Goal: Information Seeking & Learning: Learn about a topic

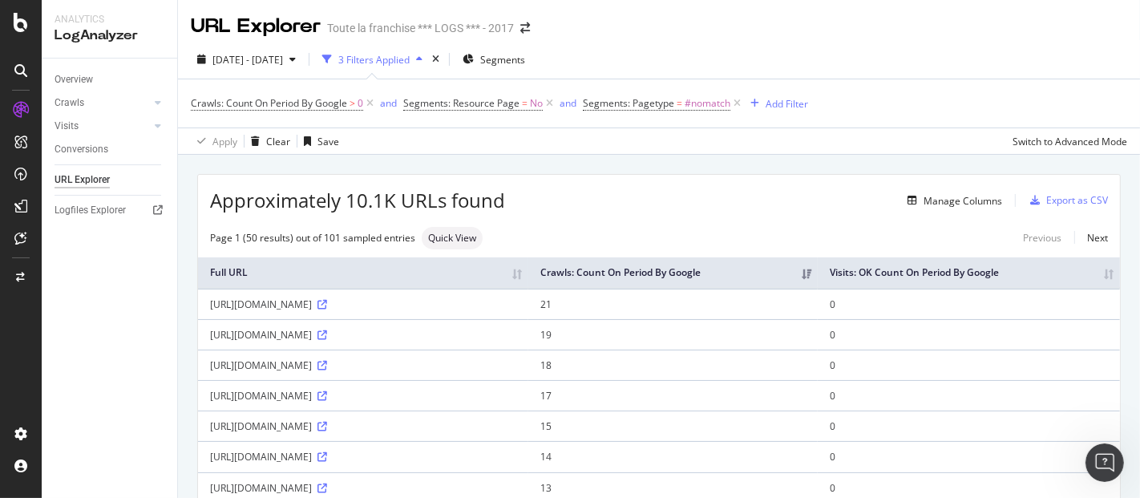
click at [18, 33] on div at bounding box center [21, 249] width 42 height 498
click at [18, 28] on icon at bounding box center [21, 22] width 14 height 19
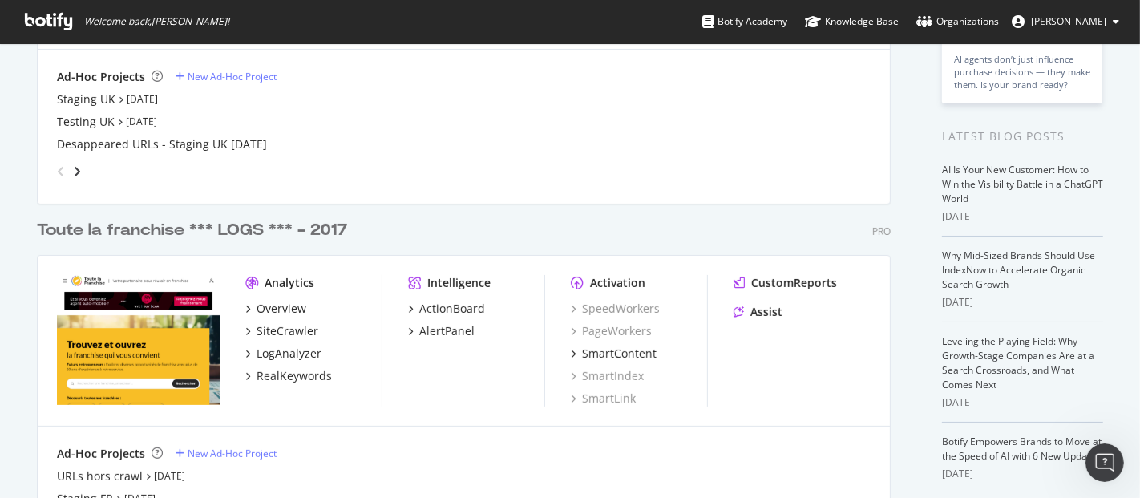
scroll to position [282, 0]
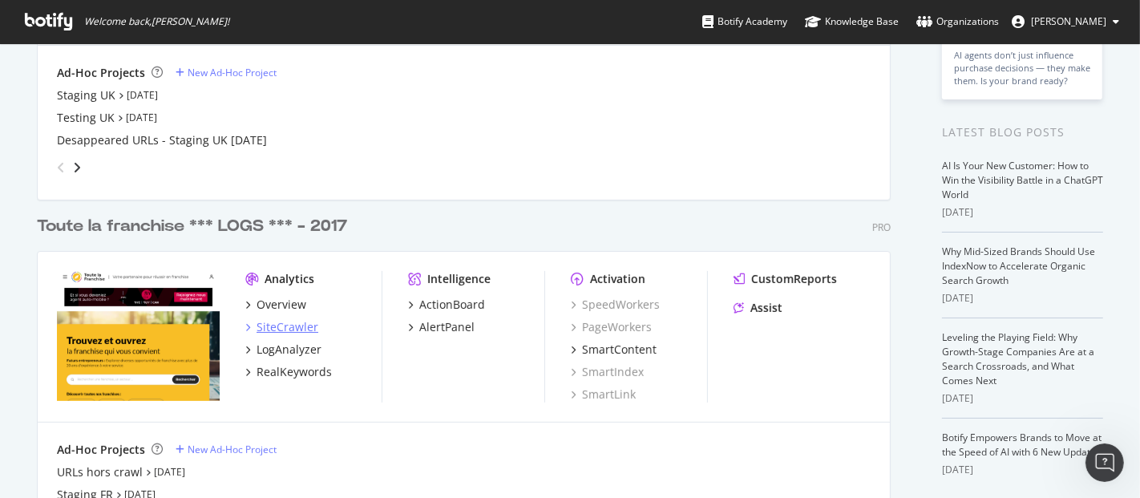
click at [281, 321] on div "SiteCrawler" at bounding box center [288, 327] width 62 height 16
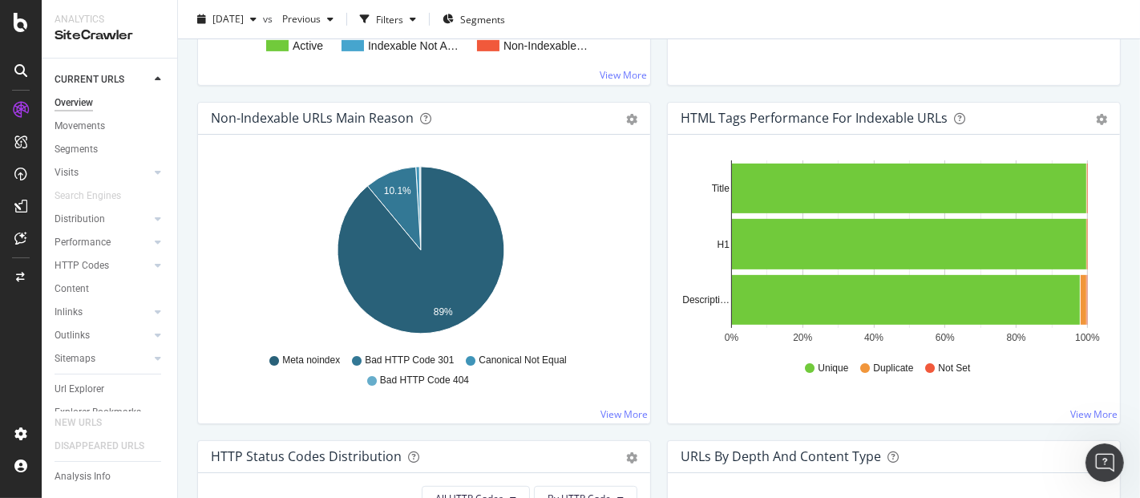
scroll to position [508, 0]
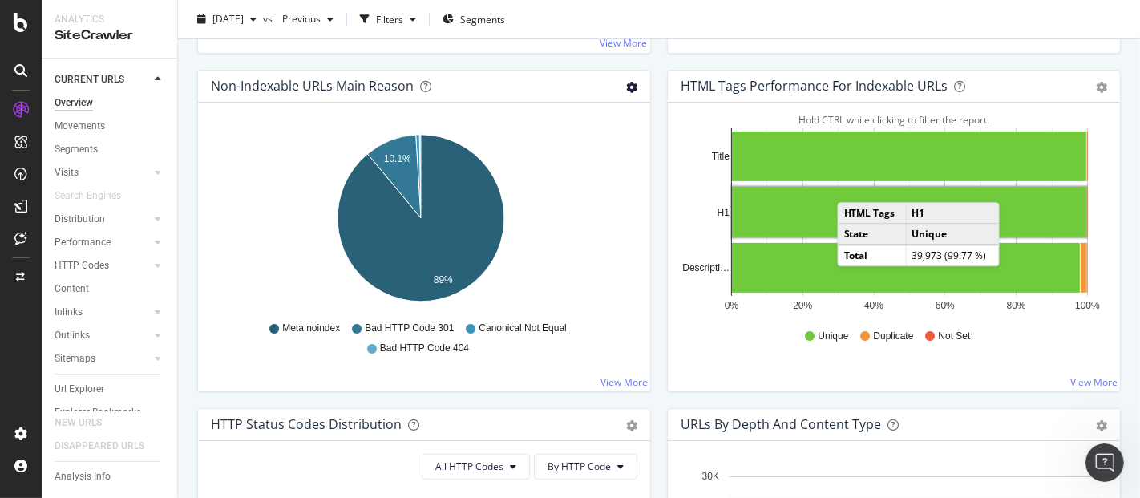
click at [626, 87] on icon "gear" at bounding box center [631, 87] width 11 height 11
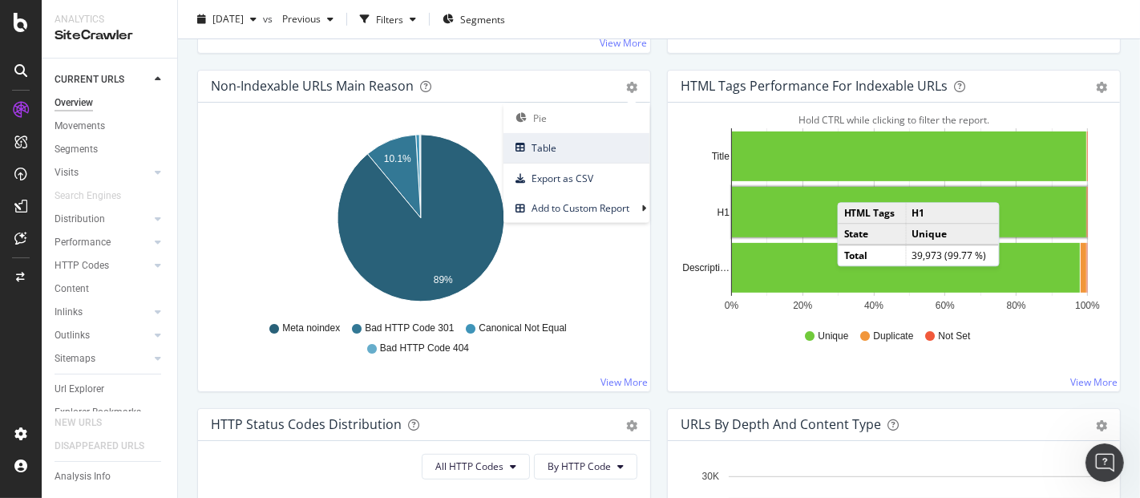
click at [593, 140] on span "Table" at bounding box center [577, 148] width 146 height 22
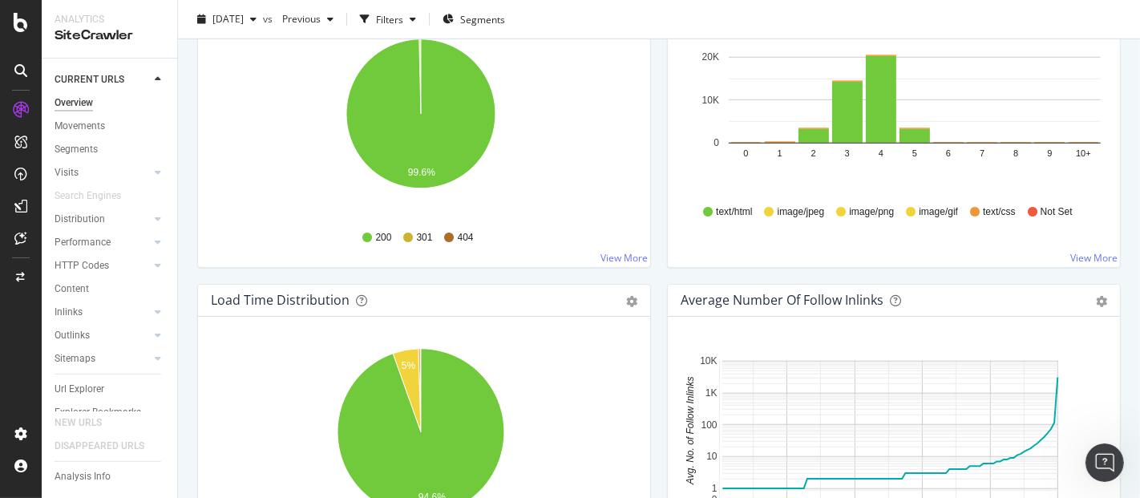
scroll to position [864, 0]
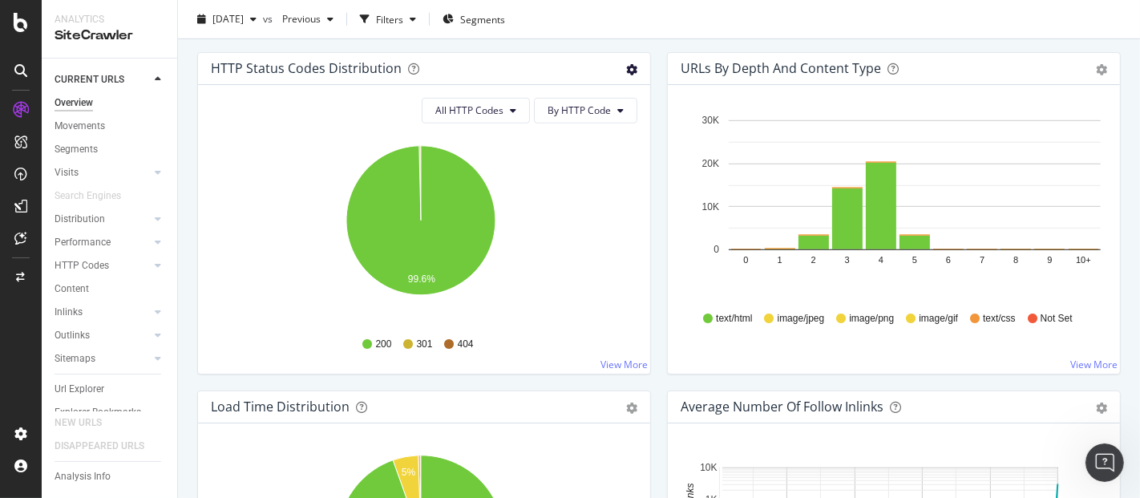
click at [627, 64] on icon "gear" at bounding box center [631, 69] width 11 height 11
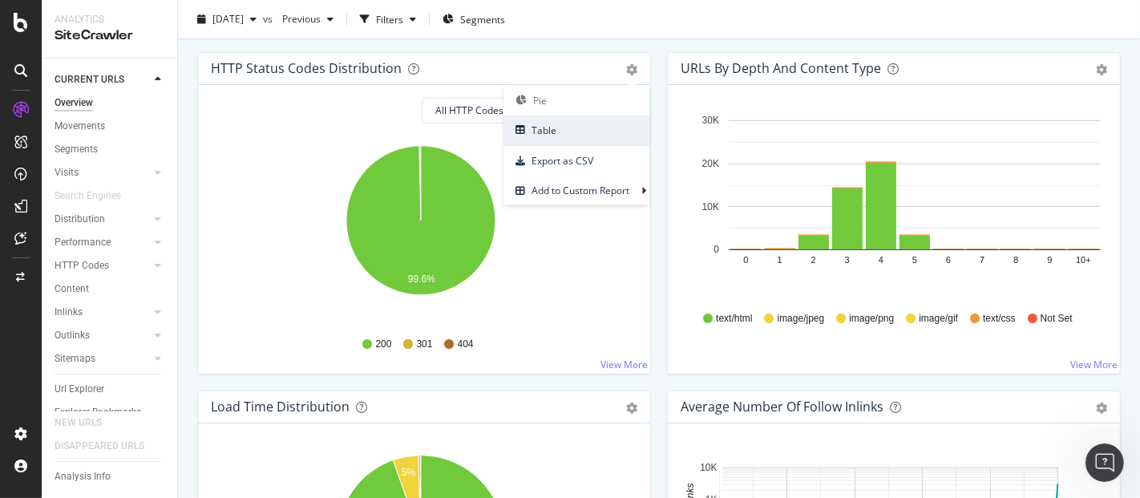
click at [542, 138] on span "Table" at bounding box center [577, 130] width 146 height 22
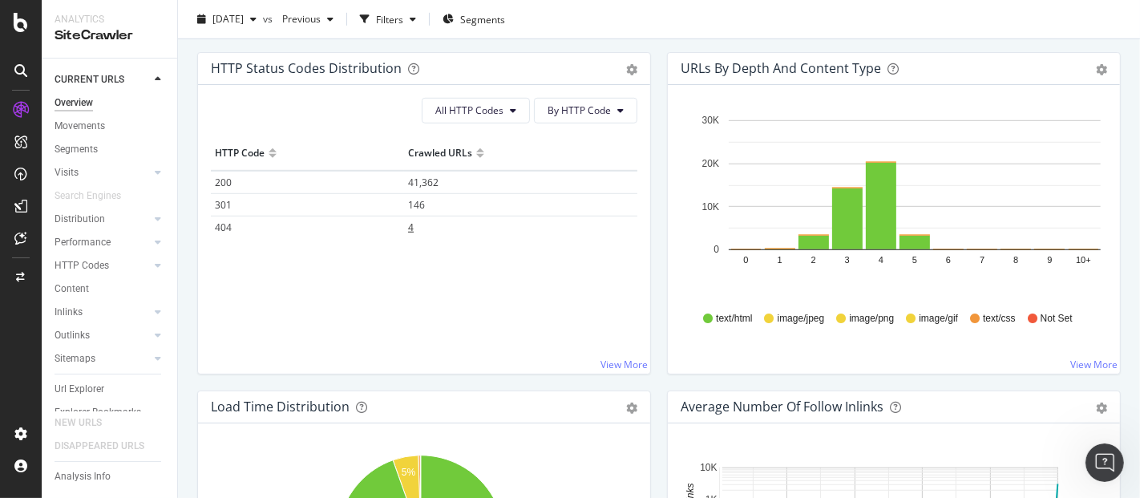
click at [408, 225] on span "4" at bounding box center [411, 227] width 6 height 14
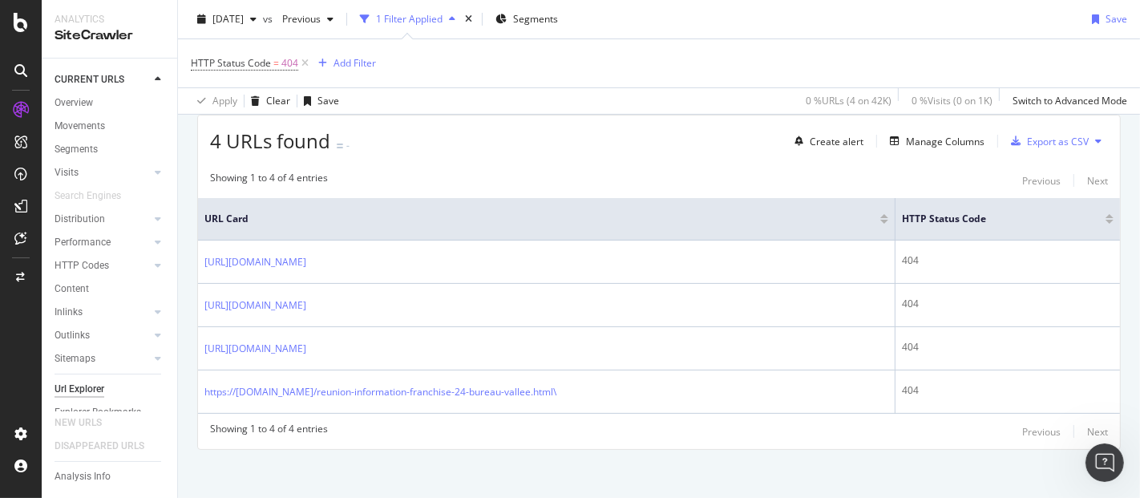
scroll to position [318, 0]
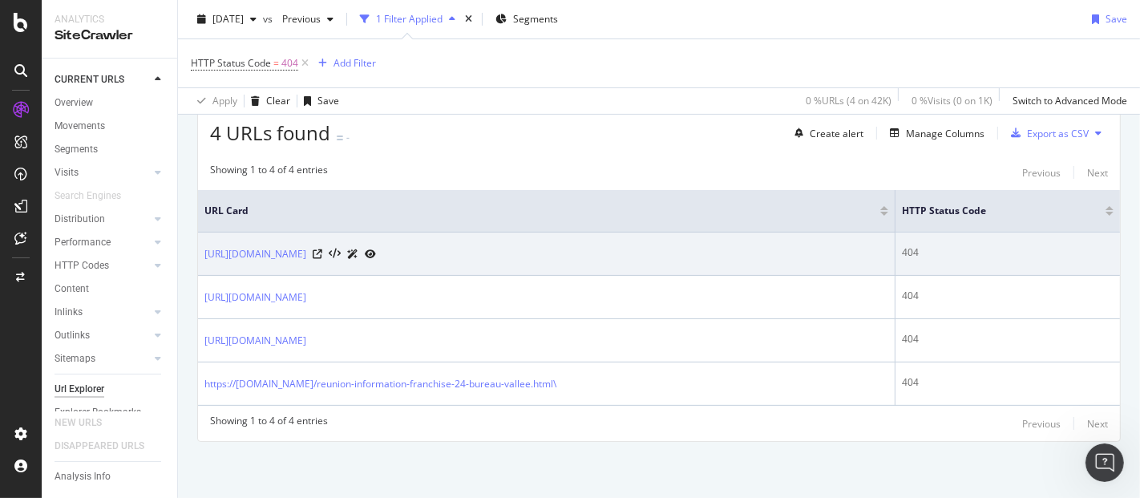
click at [376, 249] on icon at bounding box center [370, 254] width 11 height 10
click at [322, 249] on icon at bounding box center [318, 254] width 10 height 10
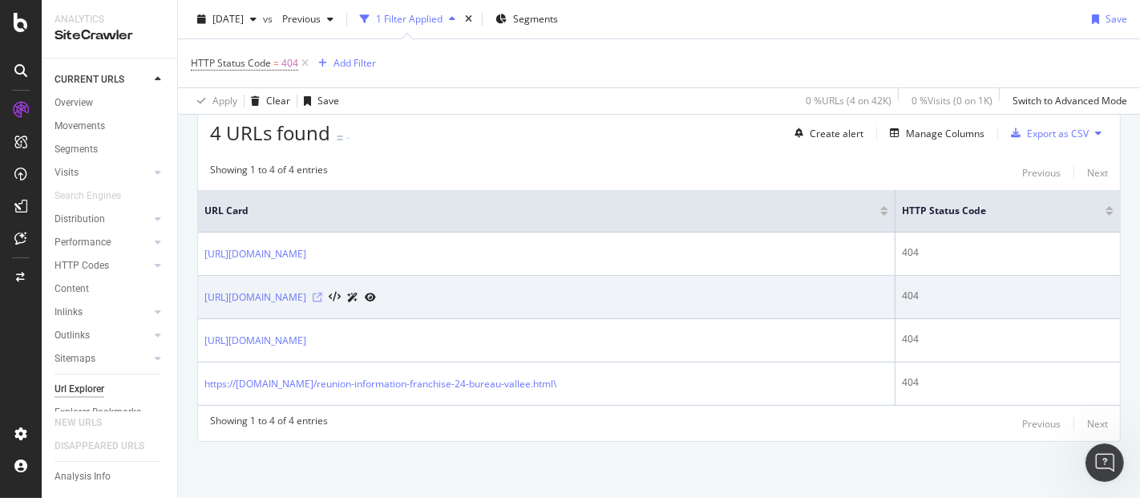
click at [322, 294] on icon at bounding box center [318, 298] width 10 height 10
click at [376, 294] on icon at bounding box center [370, 298] width 11 height 10
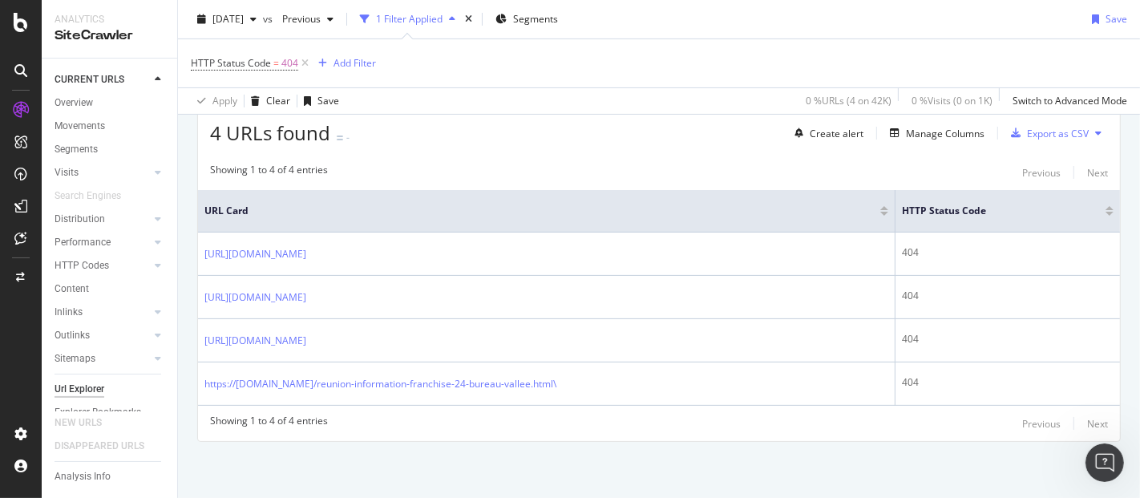
drag, startPoint x: 815, startPoint y: 308, endPoint x: 192, endPoint y: 266, distance: 624.4
click at [192, 266] on div "URLs Crawled By Botify By pagetype Chart (by Value) Table Expand Export as CSV …" at bounding box center [659, 189] width 962 height 617
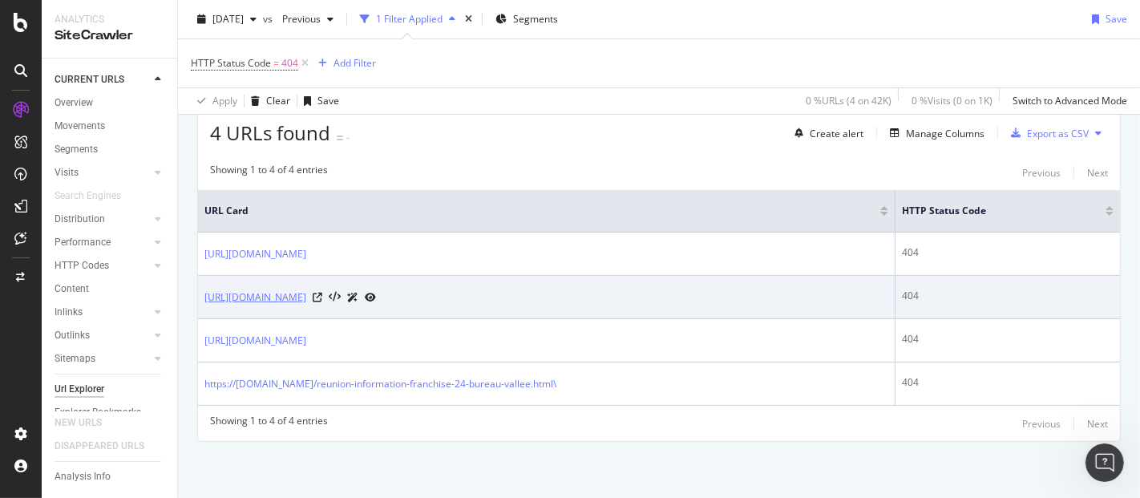
click at [306, 305] on link "https://www.toute-la-franchise.com/webinar-comment-devenir-franchise-schmidt-ou…" at bounding box center [255, 297] width 102 height 16
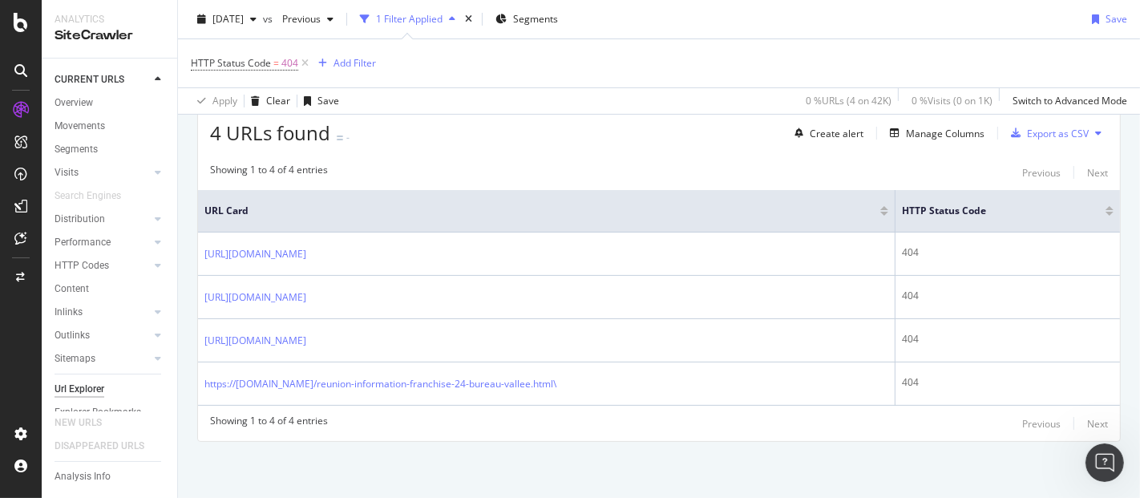
click at [776, 464] on div "URLs Crawled By Botify By pagetype Chart (by Value) Table Expand Export as CSV …" at bounding box center [659, 189] width 962 height 617
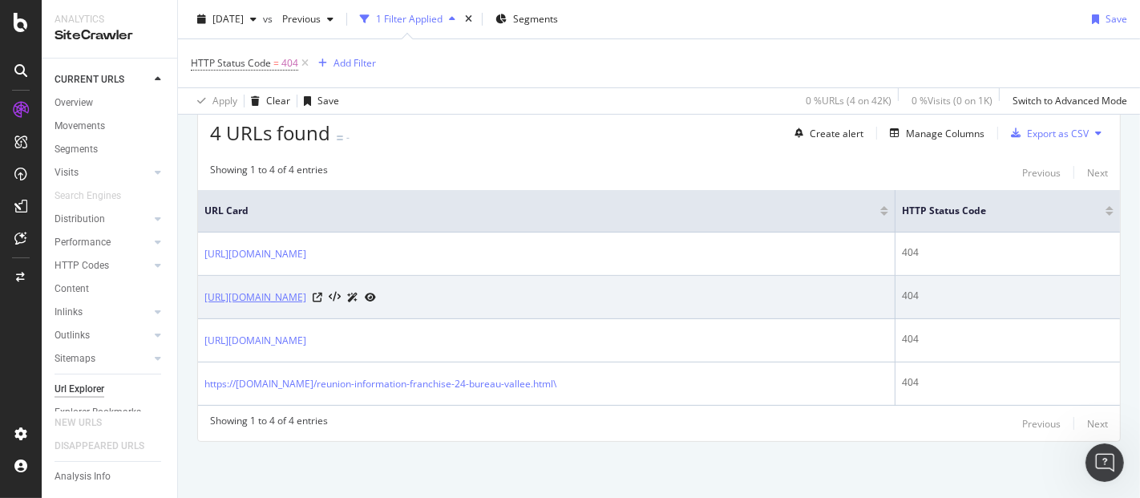
drag, startPoint x: 815, startPoint y: 306, endPoint x: 361, endPoint y: 293, distance: 454.0
click at [361, 293] on div "https://www.toute-la-franchise.com/webinar-comment-devenir-franchise-schmidt-ou…" at bounding box center [290, 297] width 172 height 17
copy link "/webinar-comment-devenir-franchise-schmidt-ou-cuisinella-les-marques-leaders-de…"
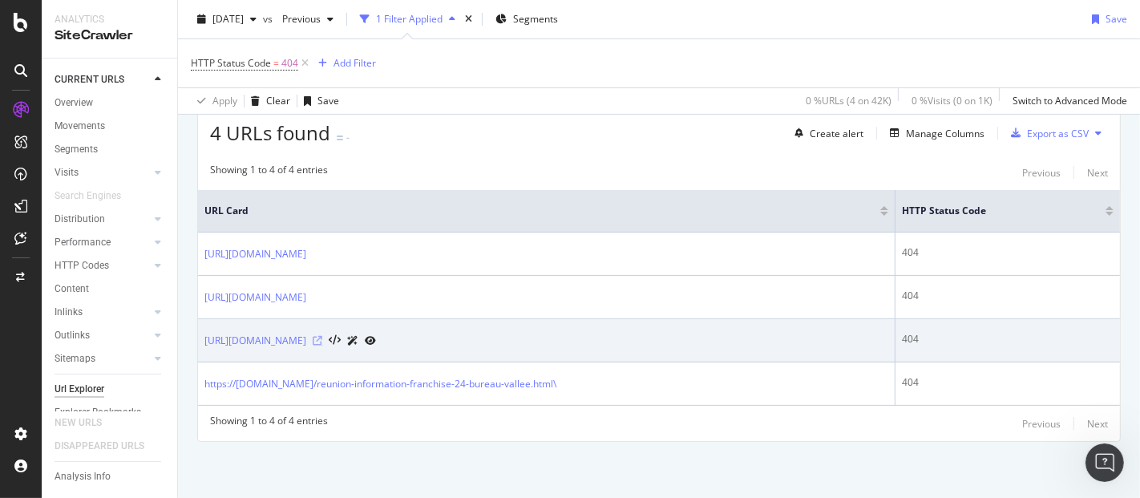
click at [322, 346] on icon at bounding box center [318, 341] width 10 height 10
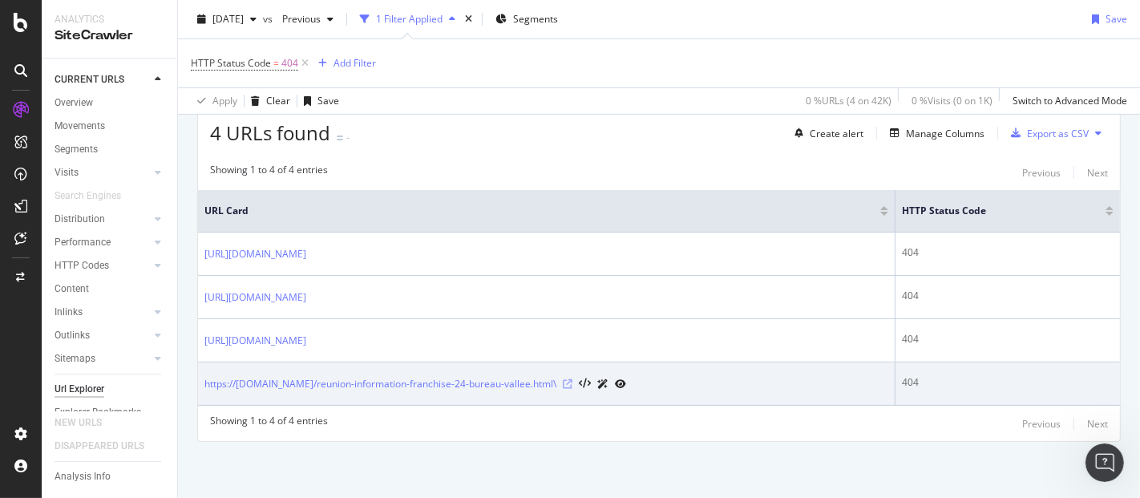
click at [572, 389] on icon at bounding box center [568, 384] width 10 height 10
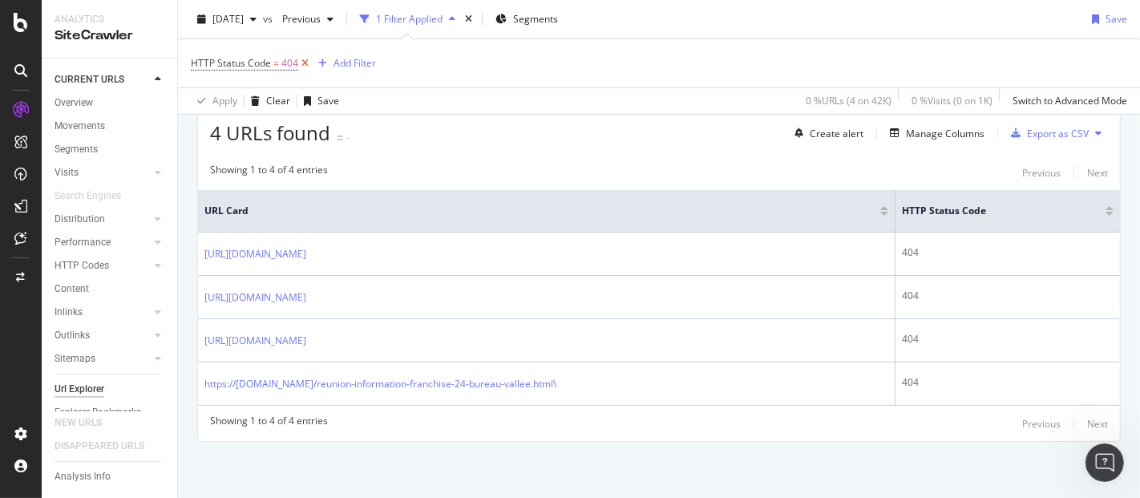
click at [305, 60] on icon at bounding box center [305, 63] width 14 height 16
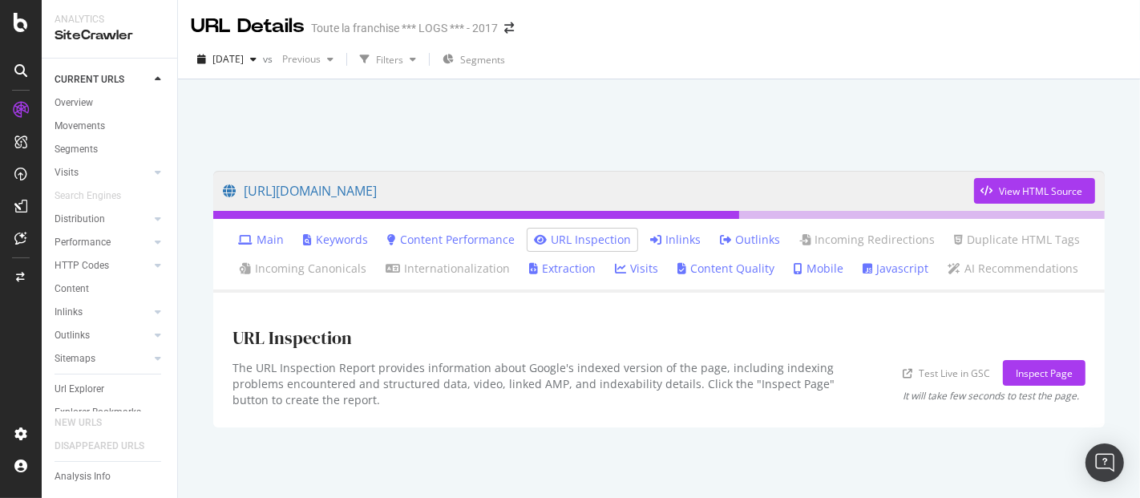
click at [672, 239] on link "Inlinks" at bounding box center [675, 240] width 51 height 16
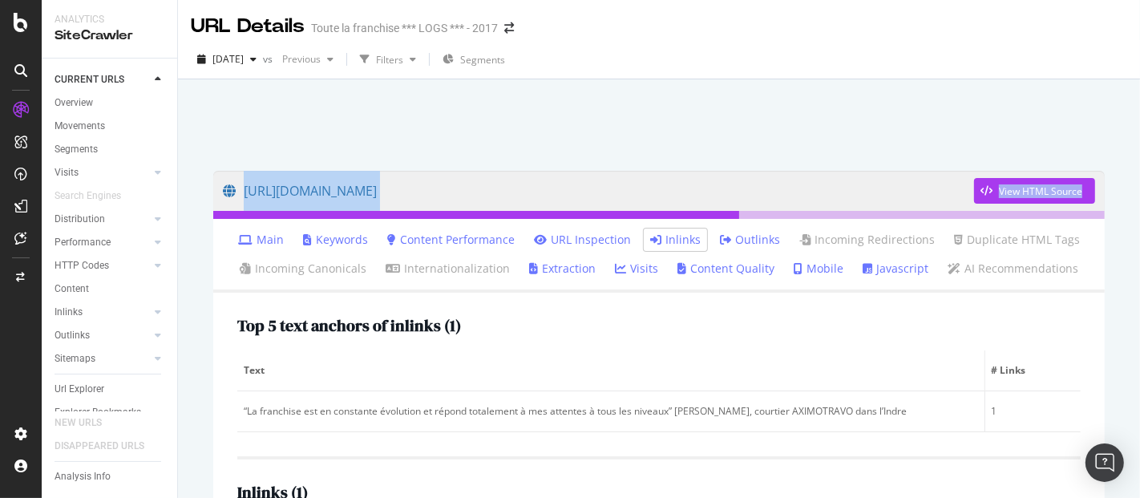
drag, startPoint x: 1124, startPoint y: 108, endPoint x: 1139, endPoint y: 170, distance: 63.6
click at [1139, 170] on div "URL Details Toute la franchise *** LOGS *** - 2017 2025 Aug. 1st vs Previous Fi…" at bounding box center [659, 249] width 962 height 498
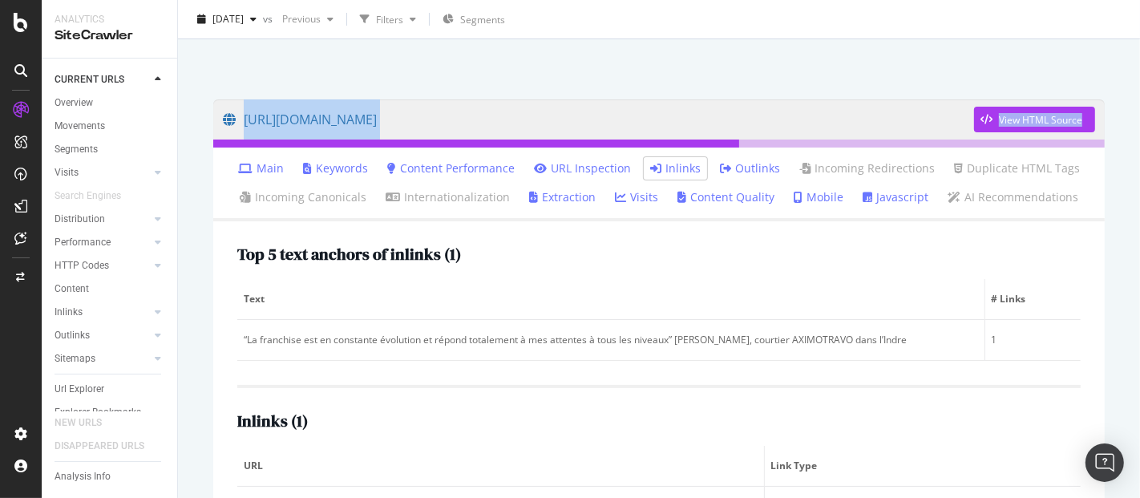
scroll to position [156, 0]
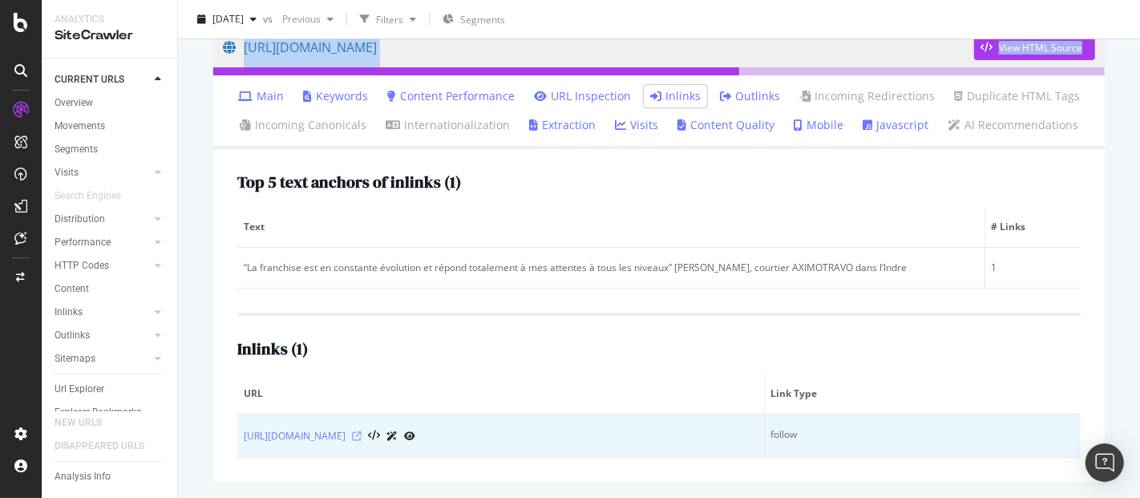
click at [362, 431] on icon at bounding box center [357, 436] width 10 height 10
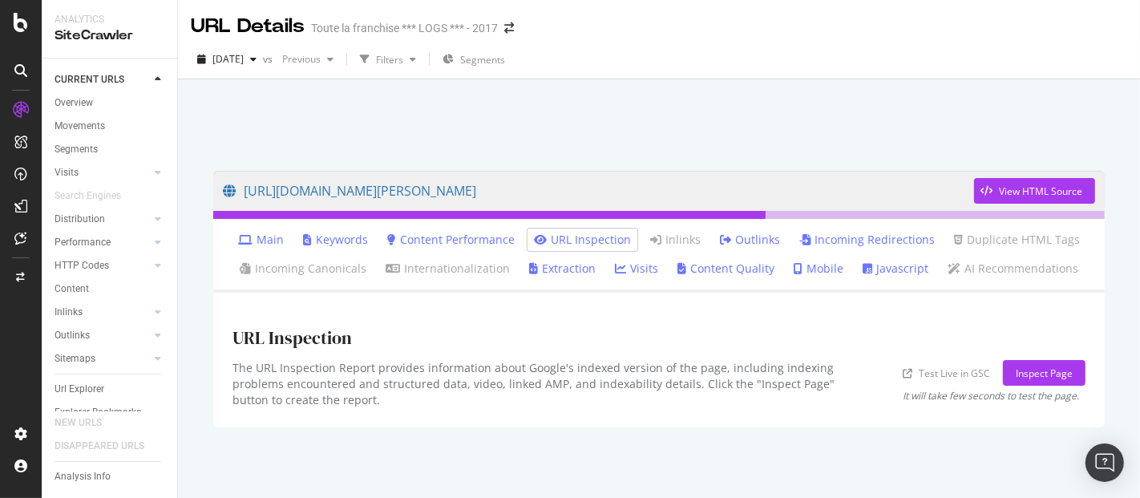
scroll to position [1, 0]
